Goal: Transaction & Acquisition: Purchase product/service

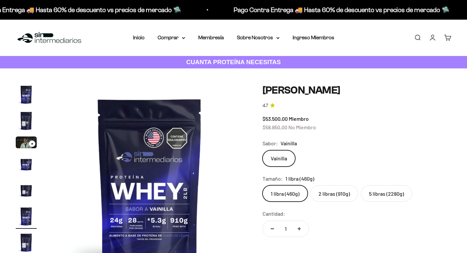
click at [24, 110] on img "Ir al artículo 2" at bounding box center [26, 120] width 21 height 21
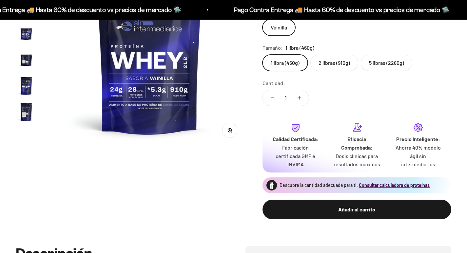
click at [27, 117] on img "Ir al artículo 7" at bounding box center [26, 112] width 21 height 21
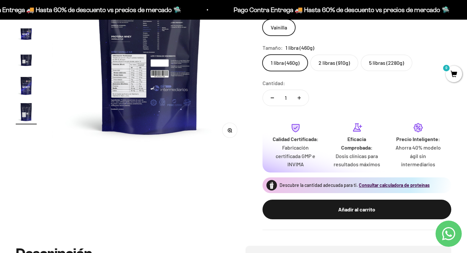
click at [127, 85] on img at bounding box center [149, 51] width 194 height 194
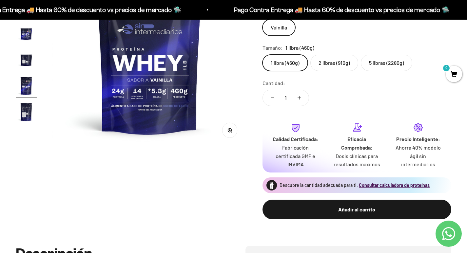
click at [127, 85] on img at bounding box center [149, 51] width 194 height 194
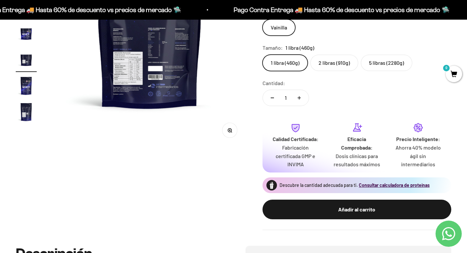
click at [27, 115] on img "Ir al artículo 7" at bounding box center [26, 112] width 21 height 21
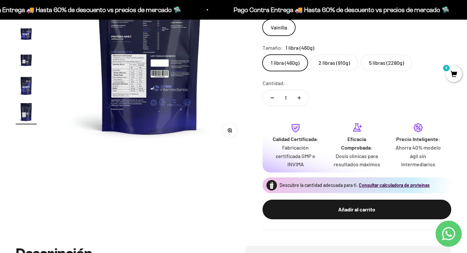
scroll to position [0, 0]
click at [230, 129] on icon "button" at bounding box center [229, 130] width 5 height 5
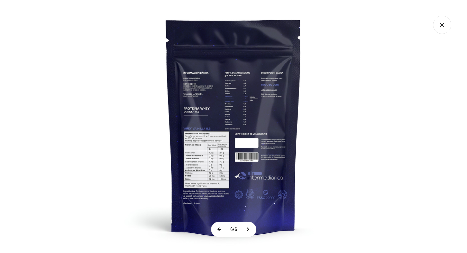
click at [217, 230] on button at bounding box center [219, 229] width 16 height 15
